Goal: Ask a question

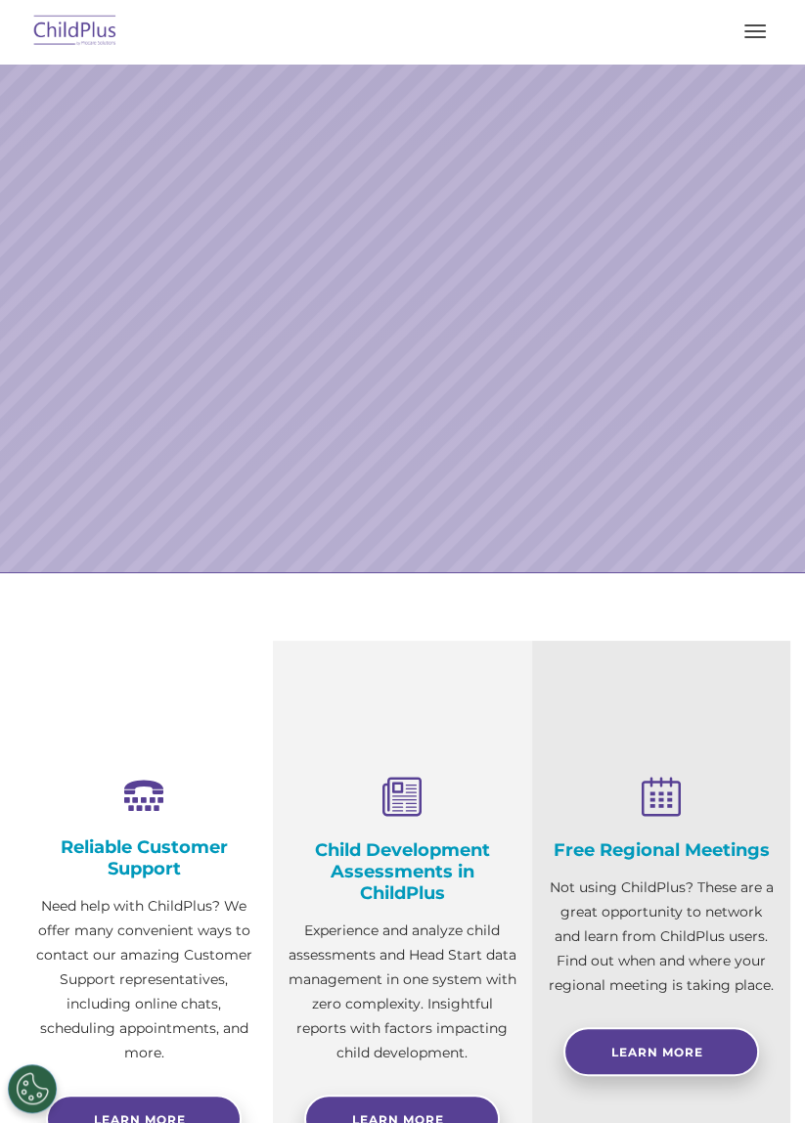
select select "MEDIUM"
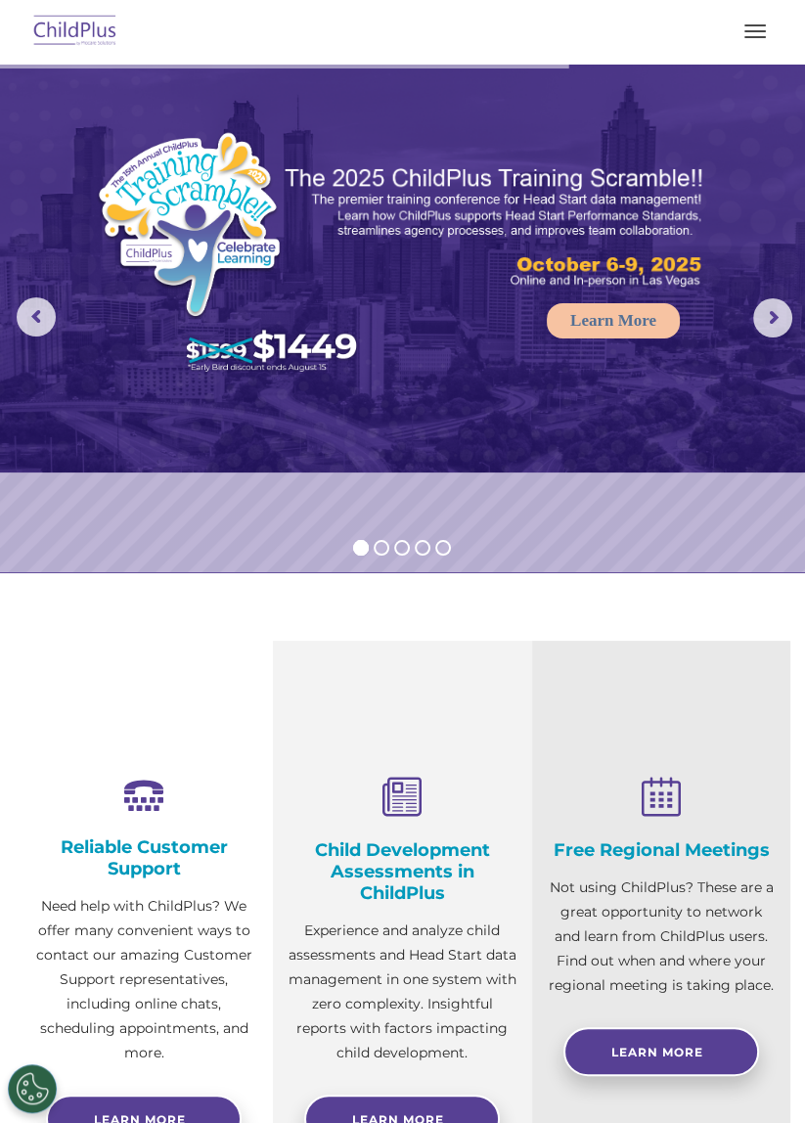
click at [801, 781] on div "Reliable Customer Support Need help with ChildPlus? We offer many convenient wa…" at bounding box center [402, 941] width 805 height 601
click at [3, 299] on img at bounding box center [402, 268] width 805 height 409
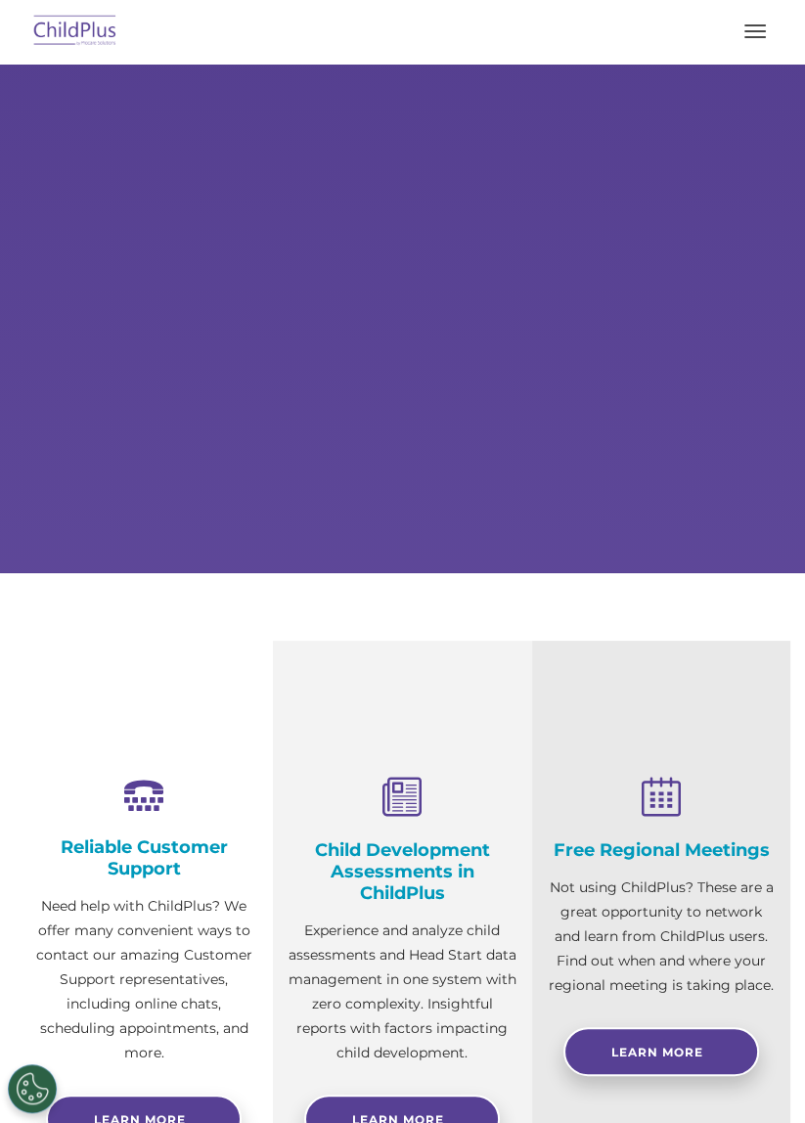
select select "MEDIUM"
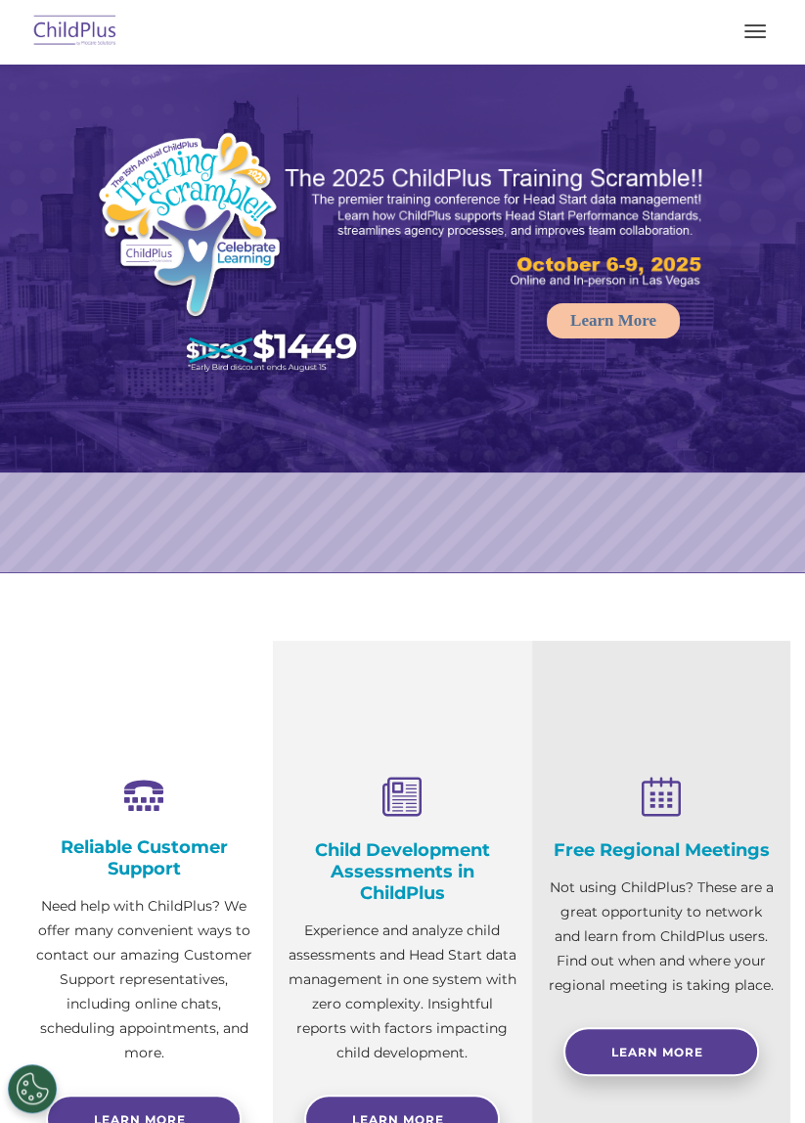
click at [60, 48] on img at bounding box center [75, 32] width 92 height 46
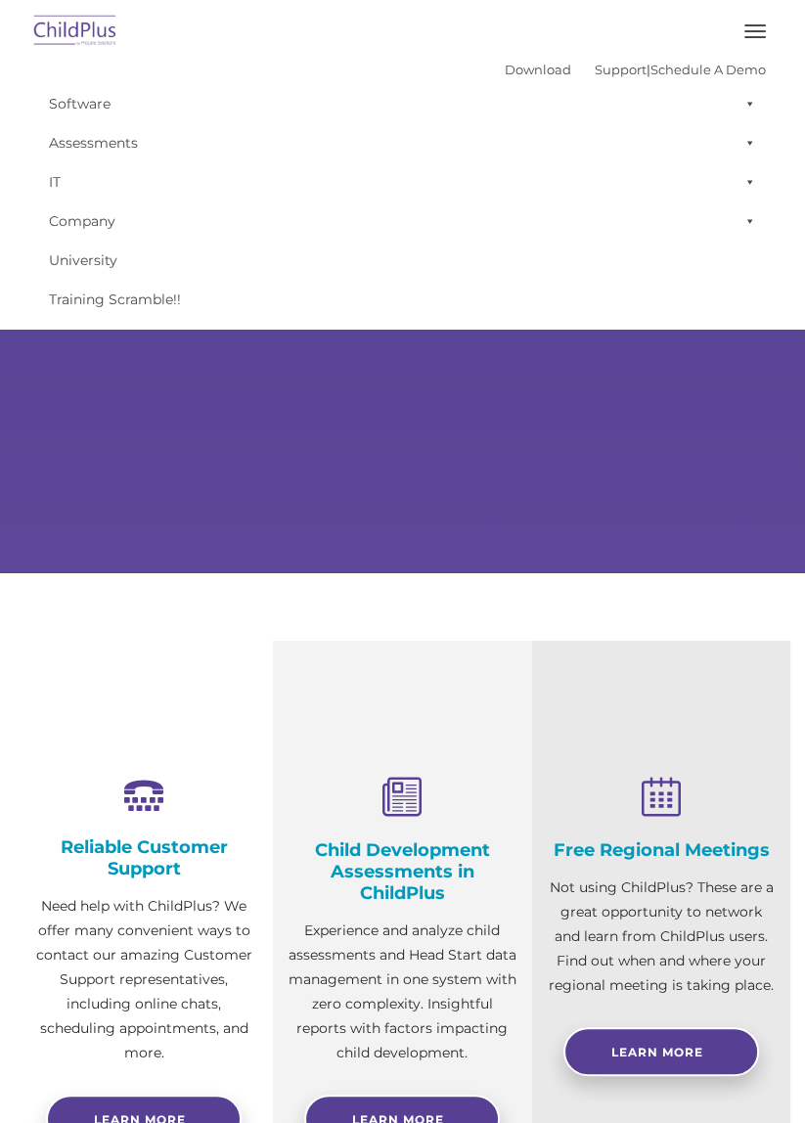
select select "MEDIUM"
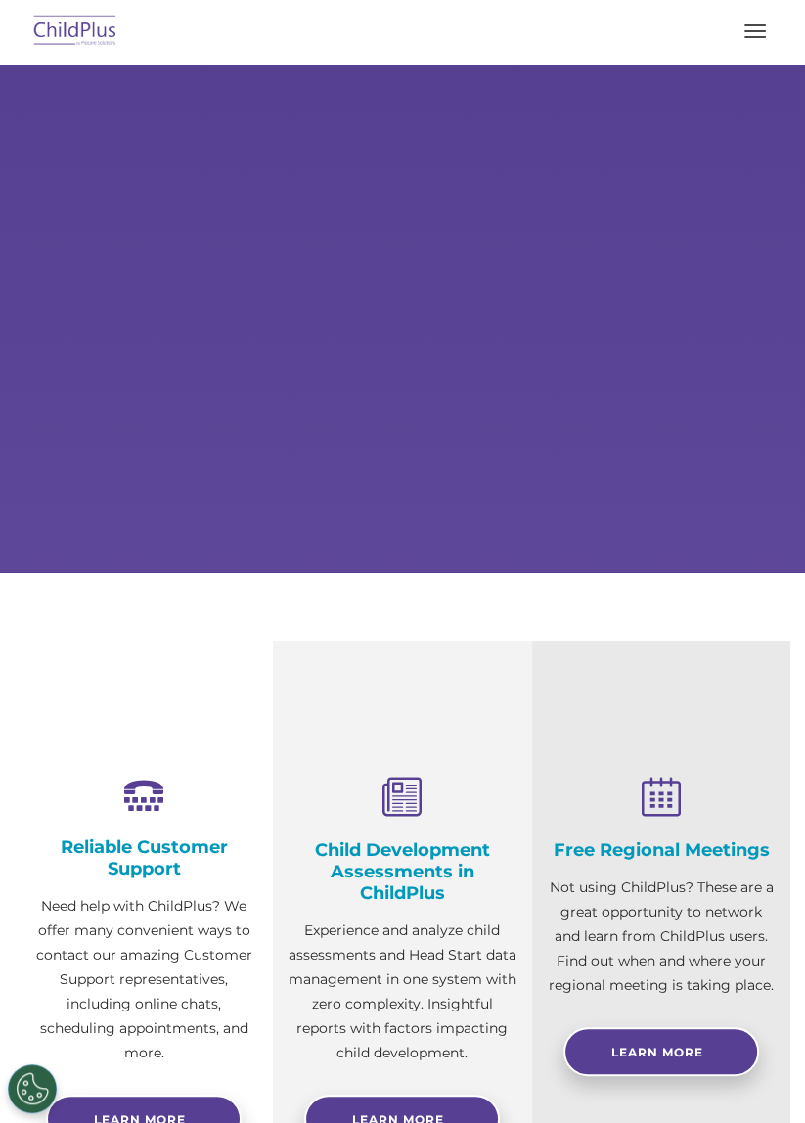
select select "MEDIUM"
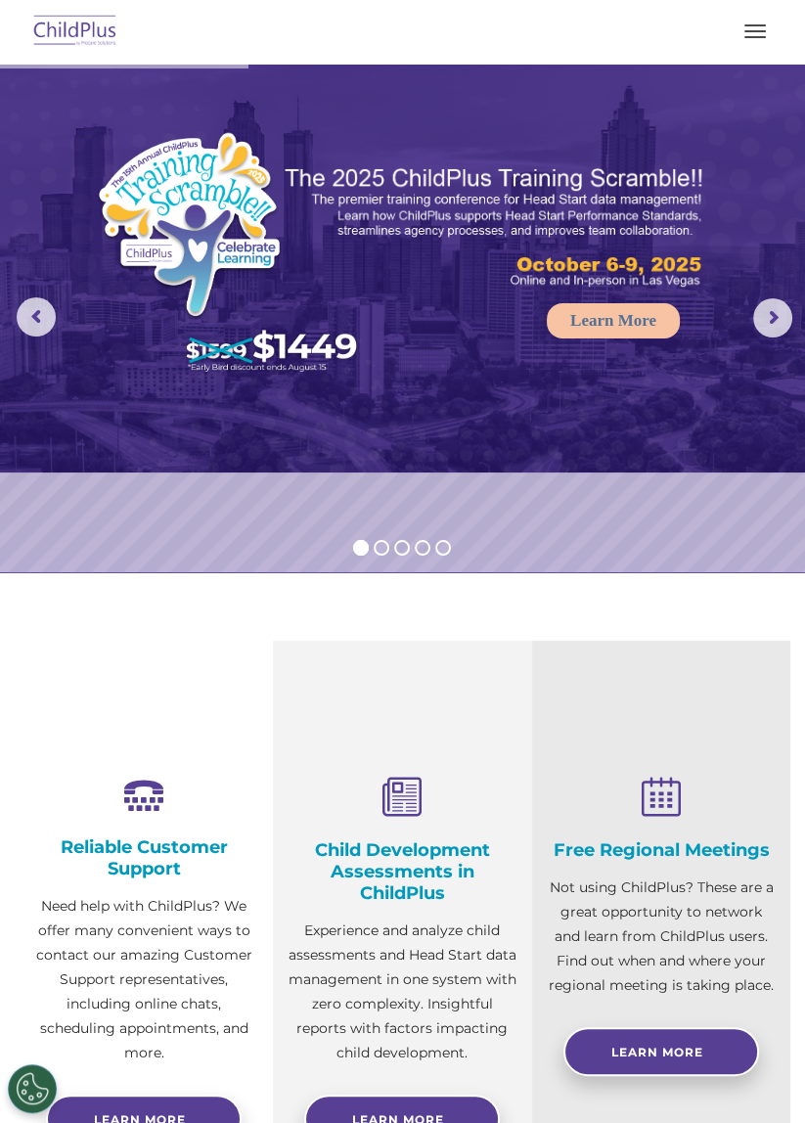
click at [761, 36] on span "button" at bounding box center [755, 37] width 22 height 2
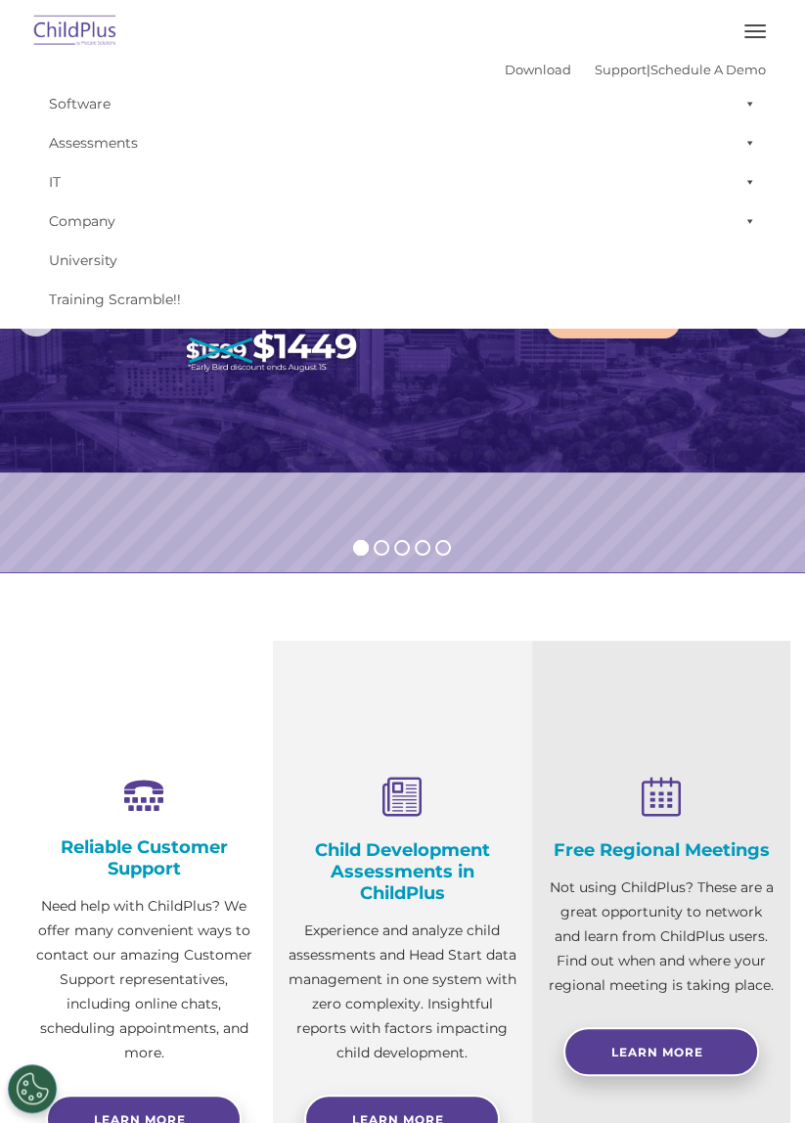
click at [64, 49] on img at bounding box center [75, 32] width 92 height 46
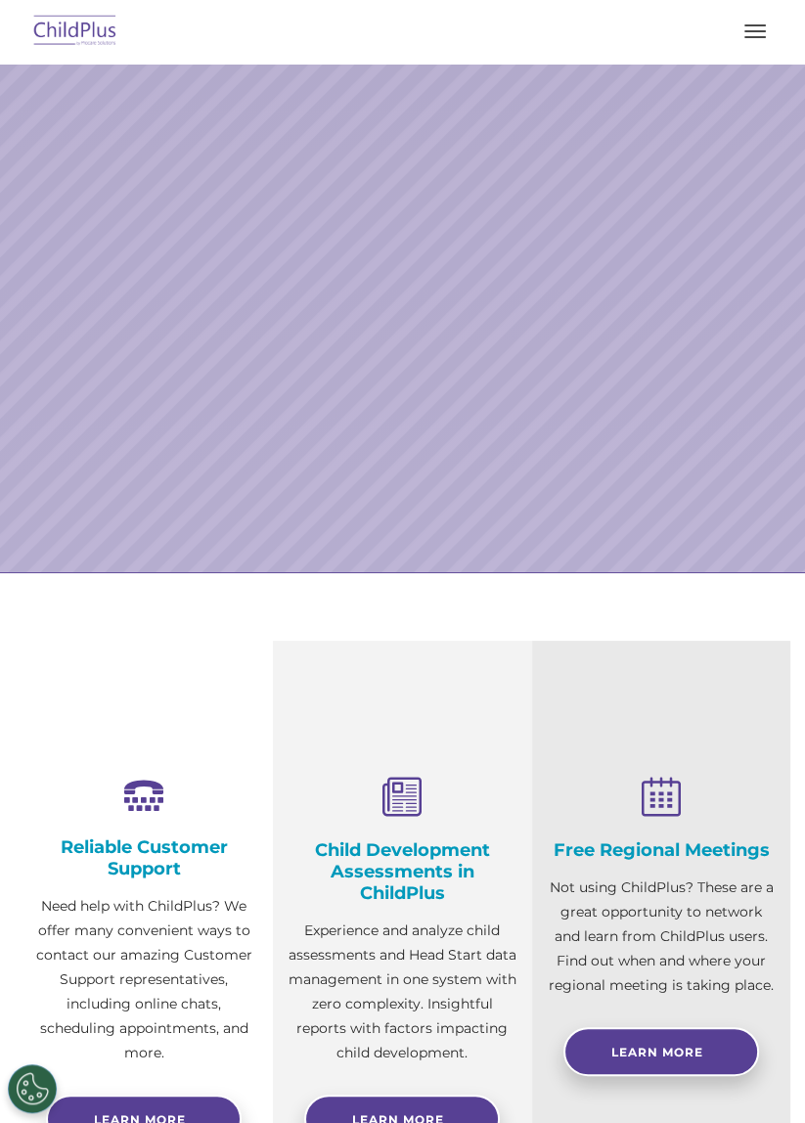
select select "MEDIUM"
